Goal: Transaction & Acquisition: Purchase product/service

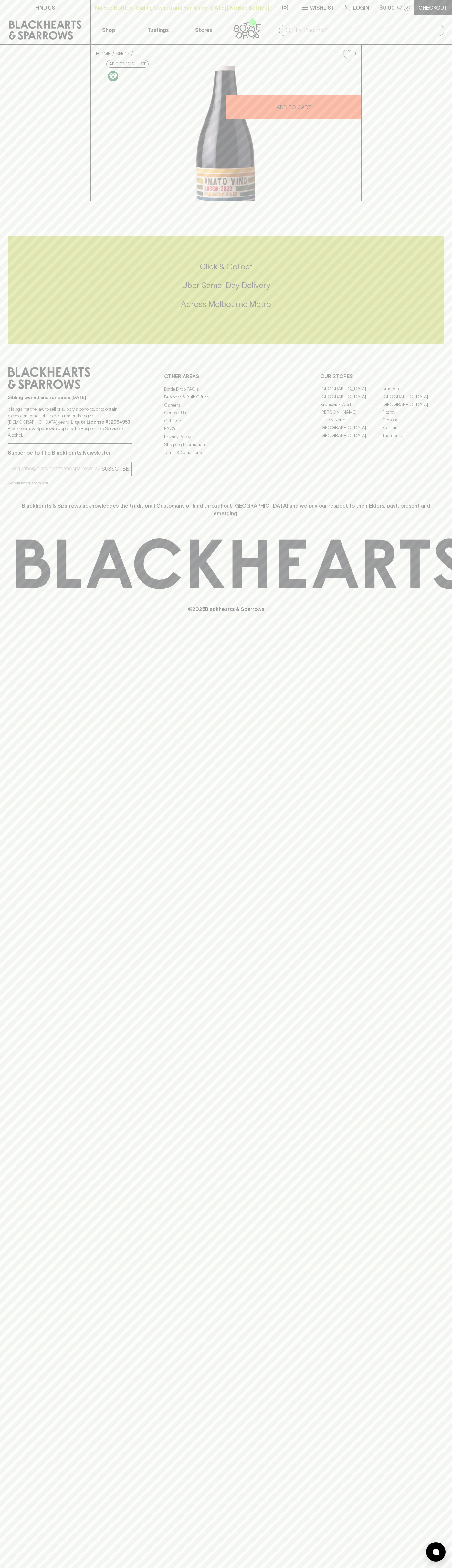
click at [39, 27] on icon at bounding box center [45, 30] width 81 height 19
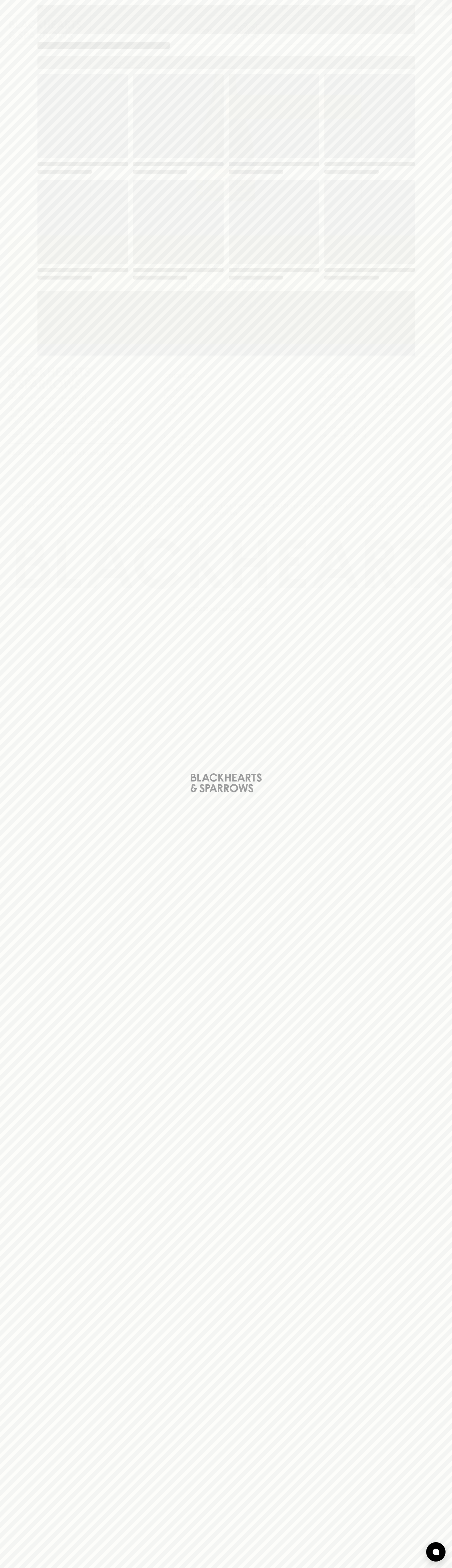
click at [432, 675] on div "Loading" at bounding box center [226, 784] width 452 height 1568
click at [258, 1567] on html "FIND US | No Bad Bottles | Sibling Owned and Run Since 2006 | No Bad Bottles | …" at bounding box center [226, 784] width 452 height 1568
click at [21, 910] on div "Loading" at bounding box center [226, 784] width 452 height 1568
